Goal: Check status: Check status

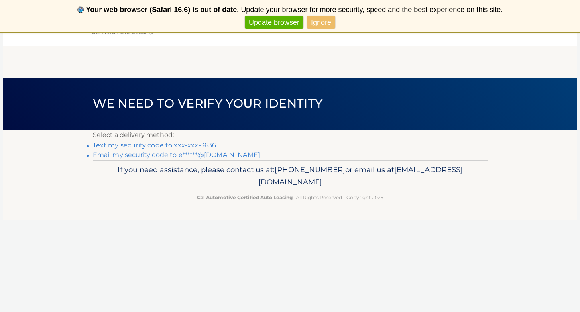
click at [169, 147] on link "Text my security code to xxx-xxx-3636" at bounding box center [155, 146] width 124 height 8
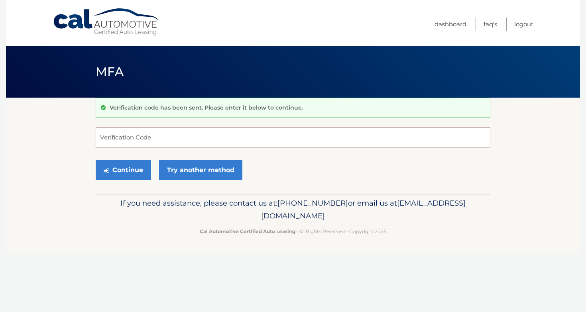
click at [170, 138] on input "Verification Code" at bounding box center [293, 138] width 395 height 20
type input "251342"
click at [128, 167] on button "Continue" at bounding box center [123, 170] width 55 height 20
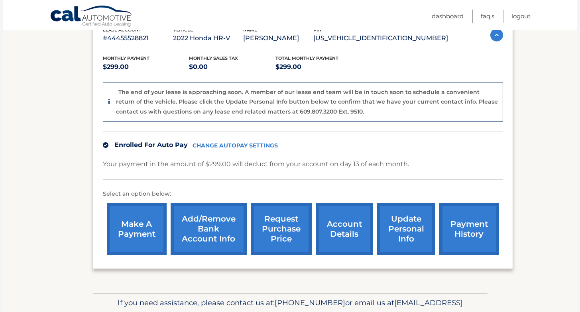
scroll to position [134, 0]
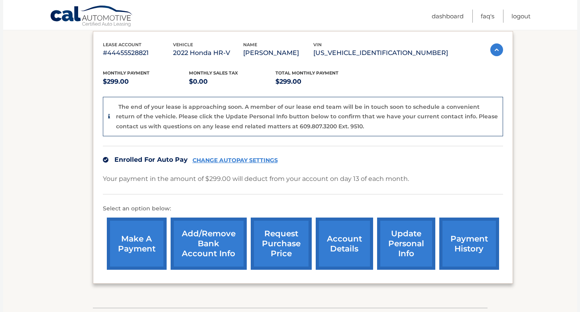
click at [333, 250] on link "account details" at bounding box center [344, 244] width 57 height 52
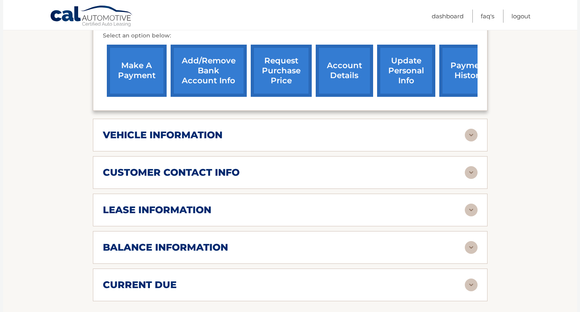
scroll to position [270, 0]
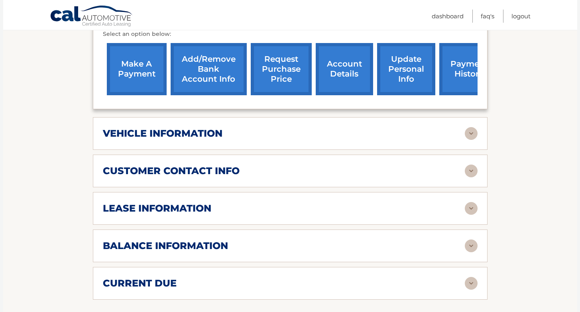
click at [265, 201] on div "lease information Contract Start Date Jun 13, 2022 Term 39 Maturity Date Sep 13…" at bounding box center [290, 208] width 395 height 33
click at [477, 212] on div "lease information Contract Start Date Jun 13, 2022 Term 39 Maturity Date Sep 13…" at bounding box center [290, 208] width 395 height 33
click at [472, 208] on img at bounding box center [471, 208] width 13 height 13
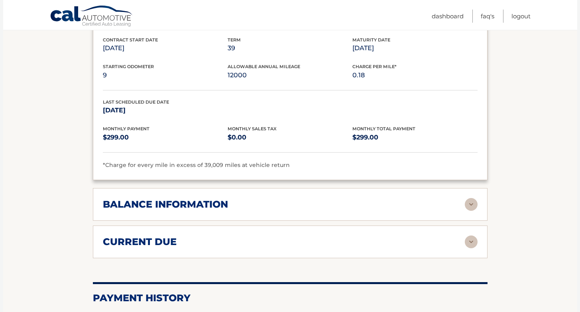
scroll to position [450, 0]
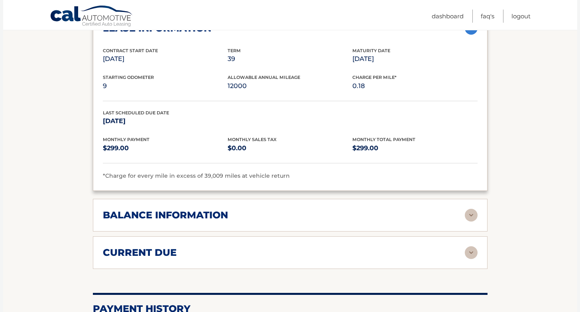
drag, startPoint x: 470, startPoint y: 254, endPoint x: 476, endPoint y: 251, distance: 7.7
click at [471, 254] on img at bounding box center [471, 252] width 13 height 13
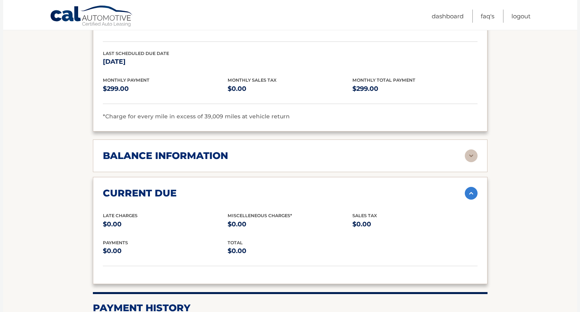
scroll to position [511, 0]
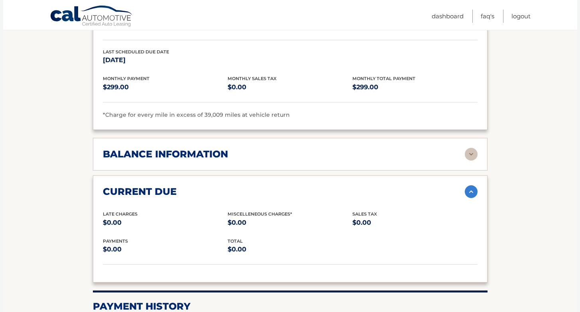
click at [474, 156] on img at bounding box center [471, 154] width 13 height 13
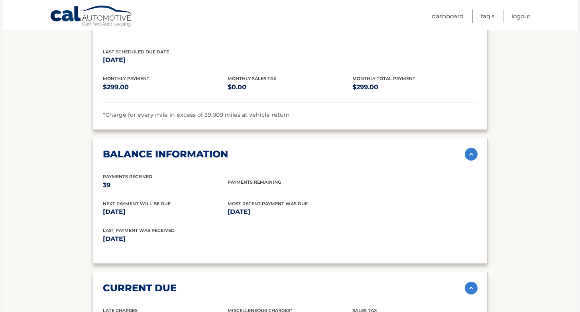
click at [474, 151] on img at bounding box center [471, 154] width 13 height 13
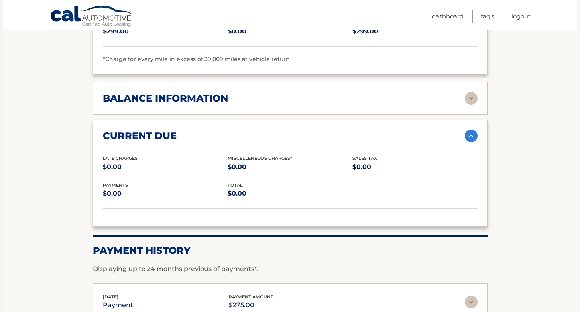
scroll to position [693, 0]
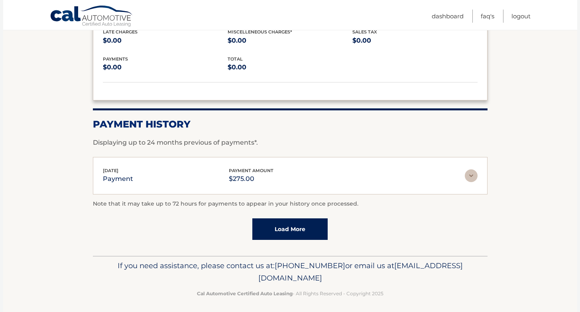
click at [479, 173] on div "Sep 08, 2025 payment payment amount $275.00 Late Charges $0.00 Miscelleneous Ch…" at bounding box center [290, 176] width 395 height 38
click at [476, 175] on img at bounding box center [471, 175] width 13 height 13
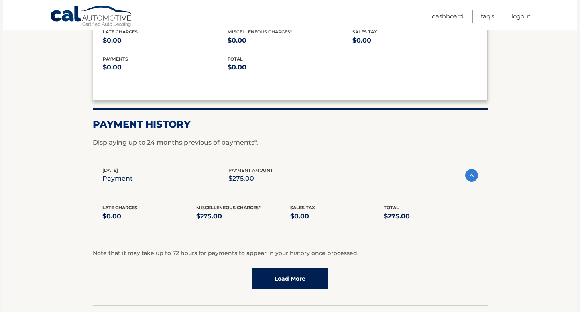
drag, startPoint x: 478, startPoint y: 171, endPoint x: 491, endPoint y: 170, distance: 13.2
click at [478, 171] on div "Sep 08, 2025 payment payment amount $275.00 Late Charges $0.00 Miscelleneous Ch…" at bounding box center [290, 199] width 395 height 84
click at [471, 172] on img at bounding box center [471, 175] width 13 height 13
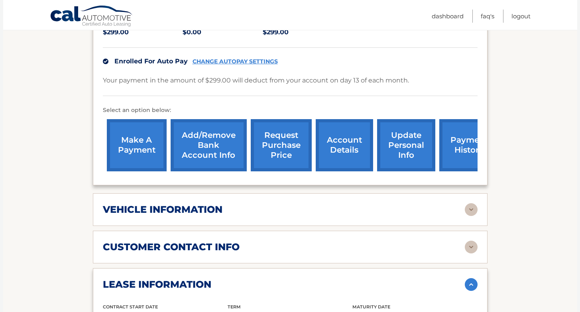
scroll to position [201, 0]
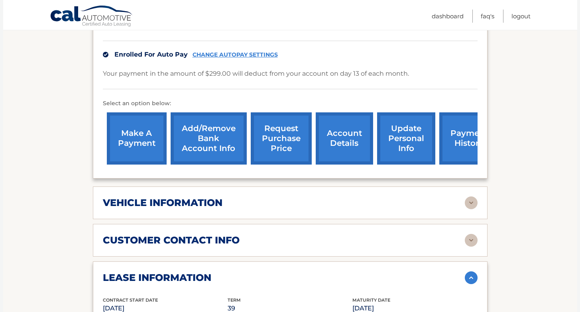
click at [346, 129] on link "account details" at bounding box center [344, 138] width 57 height 52
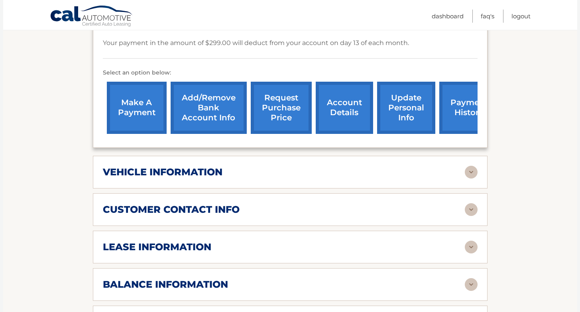
scroll to position [289, 0]
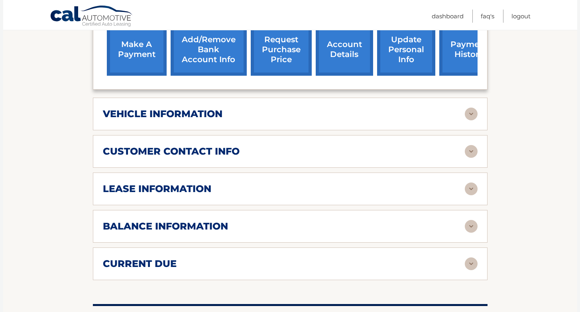
click at [245, 110] on div "vehicle information" at bounding box center [284, 114] width 362 height 12
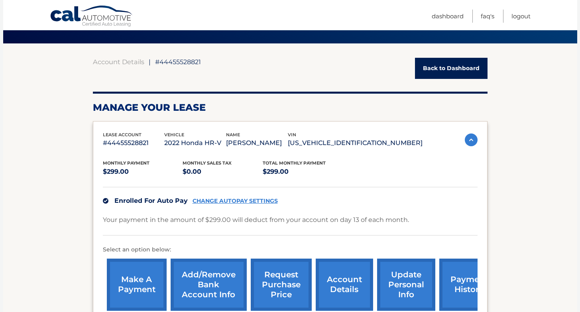
scroll to position [677, 0]
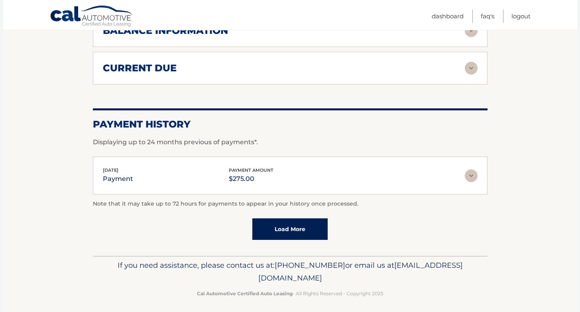
click at [287, 230] on link "Load More" at bounding box center [289, 229] width 75 height 22
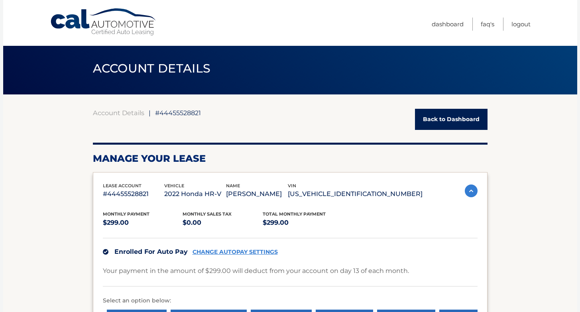
scroll to position [0, 0]
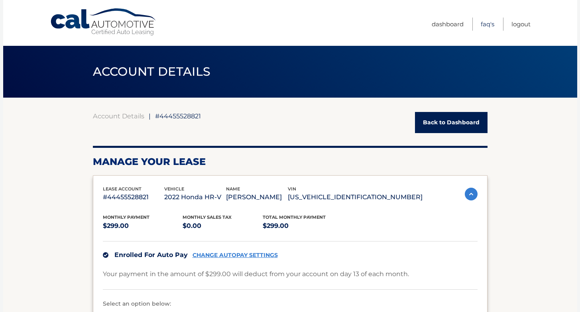
click at [481, 21] on link "FAQ's" at bounding box center [488, 24] width 14 height 13
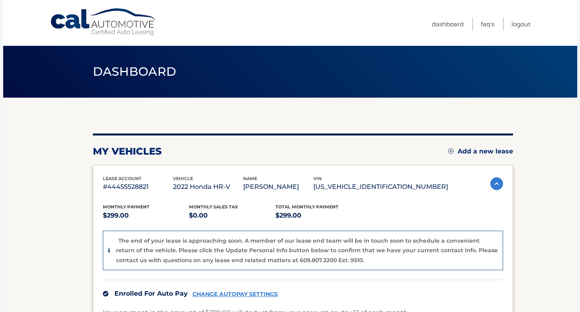
scroll to position [2, 0]
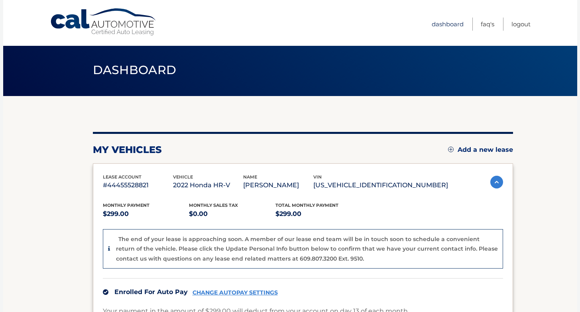
click at [457, 23] on link "Dashboard" at bounding box center [448, 24] width 32 height 13
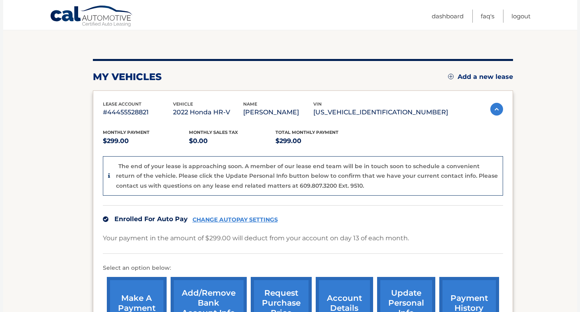
scroll to position [82, 0]
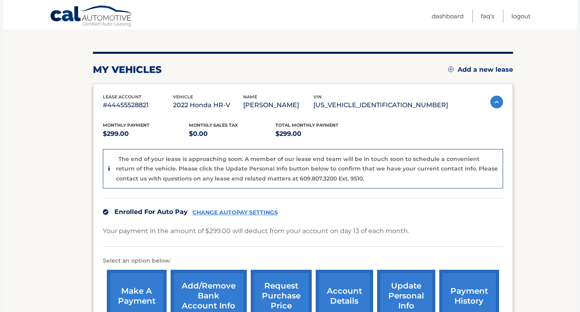
click at [93, 83] on div "lease account #44455528821 vehicle 2022 Honda HR-V name [PERSON_NAME] vin [US_V…" at bounding box center [303, 209] width 420 height 253
